Goal: Task Accomplishment & Management: Complete application form

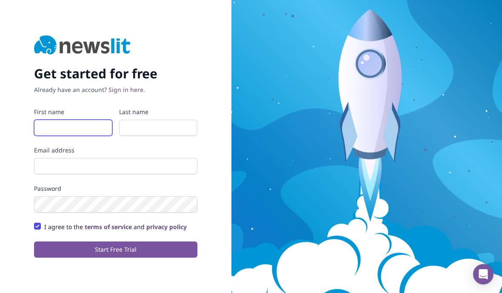
click at [51, 136] on input "First name" at bounding box center [73, 127] width 78 height 16
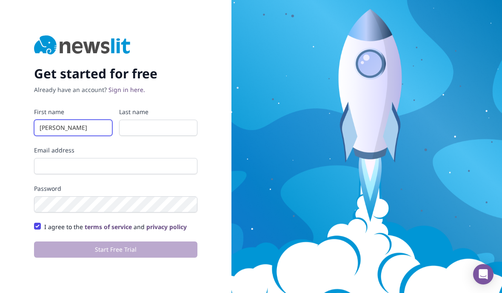
type input "[PERSON_NAME]"
click at [137, 136] on input "Last name" at bounding box center [158, 127] width 78 height 16
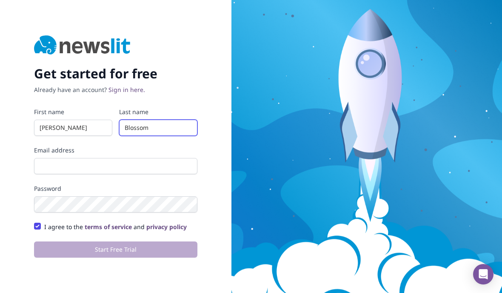
type input "Blossom"
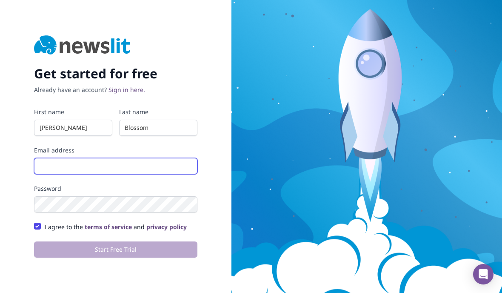
click at [47, 174] on input "Email address" at bounding box center [115, 166] width 163 height 16
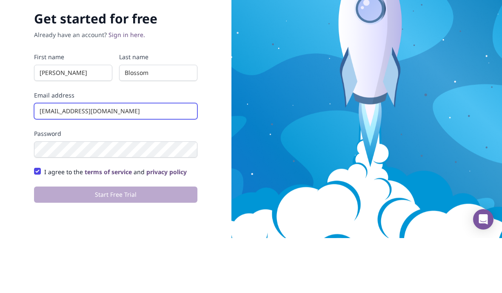
type input "[EMAIL_ADDRESS][DOMAIN_NAME]"
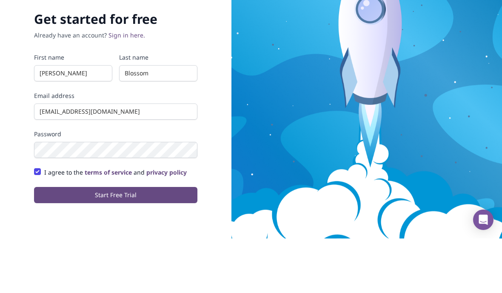
click at [132, 241] on button "Start Free Trial" at bounding box center [115, 249] width 163 height 16
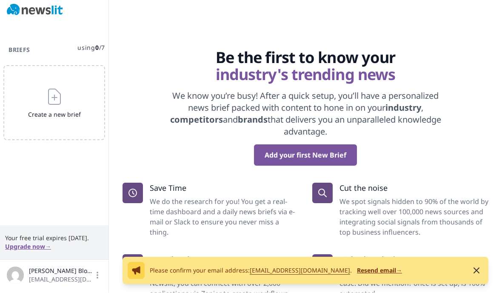
click at [478, 272] on icon "button" at bounding box center [476, 270] width 5 height 5
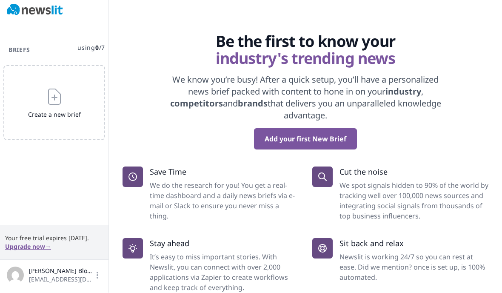
scroll to position [16, 0]
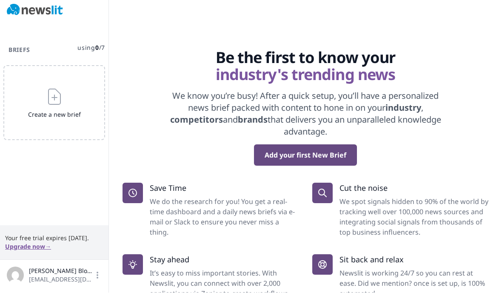
click at [286, 157] on button "Add your first New Brief" at bounding box center [305, 155] width 103 height 21
